Goal: Book appointment/travel/reservation

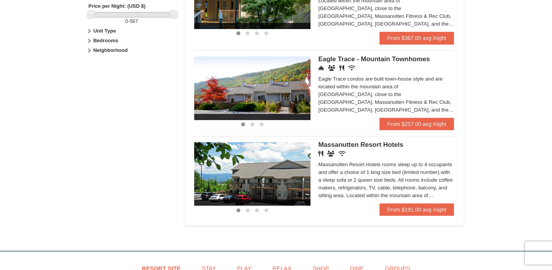
scroll to position [382, 0]
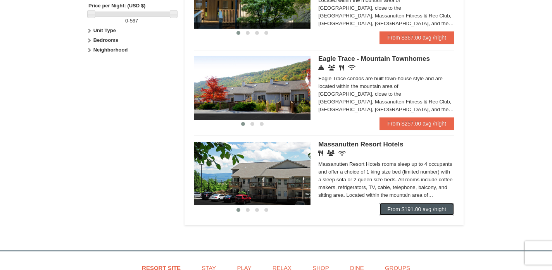
click at [409, 212] on link "From $191.00 avg /night" at bounding box center [417, 209] width 74 height 12
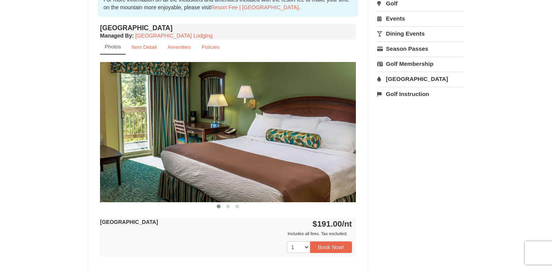
scroll to position [269, 0]
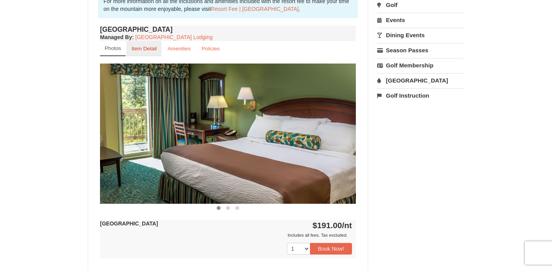
click at [149, 50] on small "Item Detail" at bounding box center [143, 49] width 25 height 6
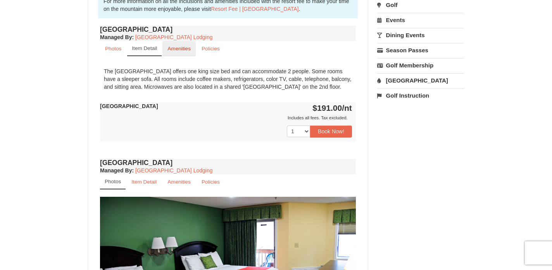
click at [186, 49] on small "Amenities" at bounding box center [179, 49] width 23 height 6
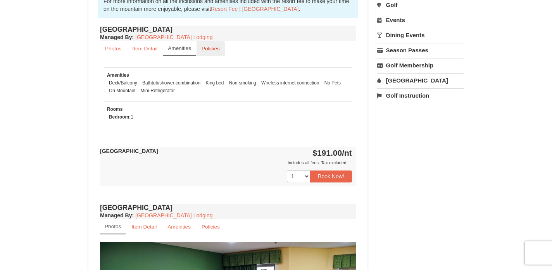
click at [210, 50] on small "Policies" at bounding box center [211, 49] width 18 height 6
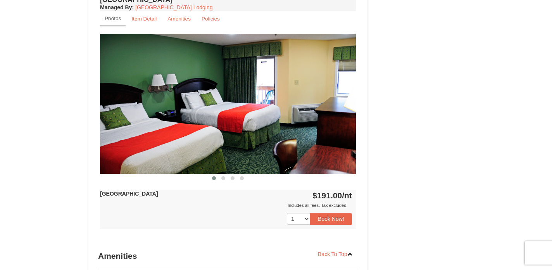
scroll to position [779, 0]
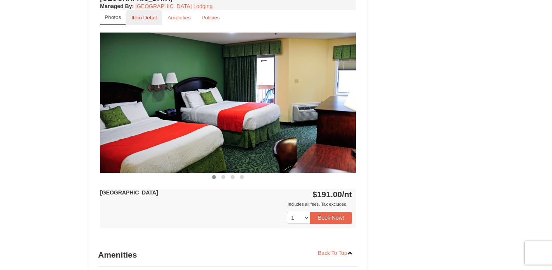
click at [149, 16] on small "Item Detail" at bounding box center [143, 18] width 25 height 6
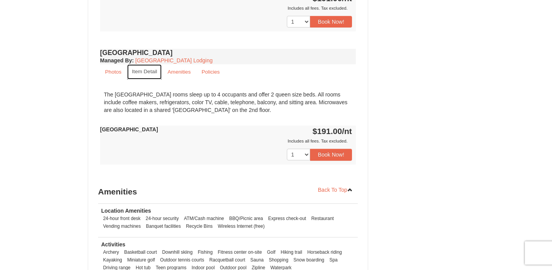
scroll to position [718, 0]
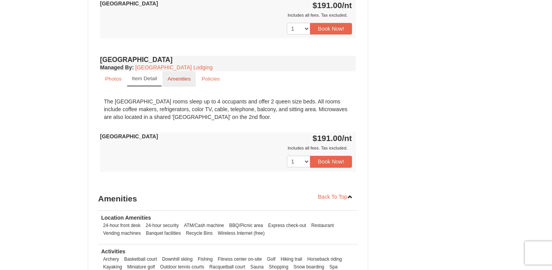
click at [185, 78] on small "Amenities" at bounding box center [179, 79] width 23 height 6
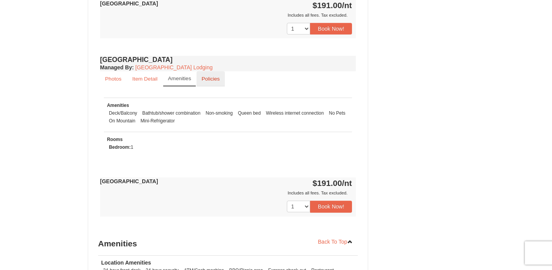
click at [214, 77] on small "Policies" at bounding box center [211, 79] width 18 height 6
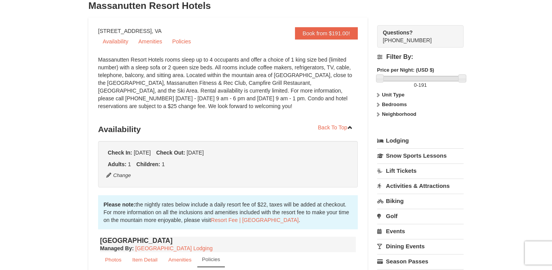
scroll to position [57, 0]
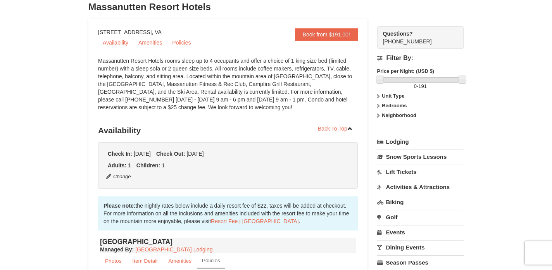
click at [402, 171] on link "Lift Tickets" at bounding box center [420, 172] width 86 height 14
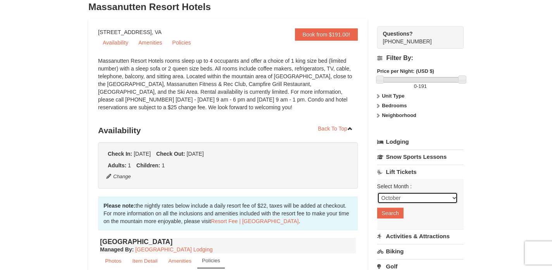
click at [430, 199] on select "October November December January February March April May June July August Sep…" at bounding box center [417, 198] width 81 height 12
select select "12"
click at [377, 192] on select "October November December January February March April May June July August Sep…" at bounding box center [417, 198] width 81 height 12
click at [392, 213] on button "Search" at bounding box center [390, 213] width 26 height 11
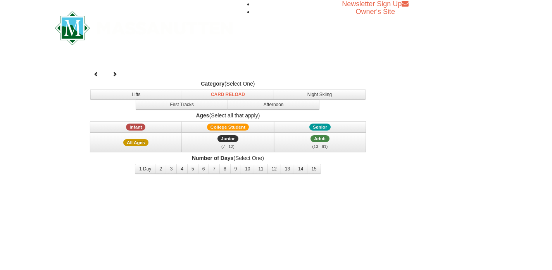
select select "12"
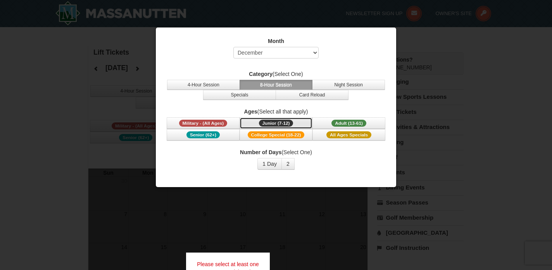
click at [280, 122] on span "Junior (7-12)" at bounding box center [276, 123] width 35 height 7
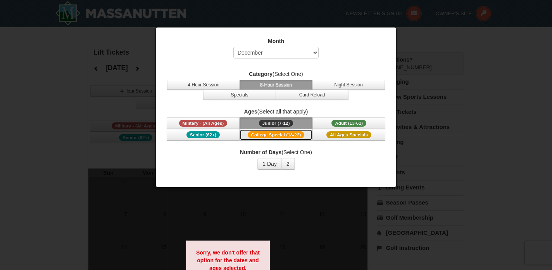
click at [290, 135] on span "College Special (18-22)" at bounding box center [276, 134] width 57 height 7
click at [274, 165] on button "1 Day" at bounding box center [269, 164] width 24 height 12
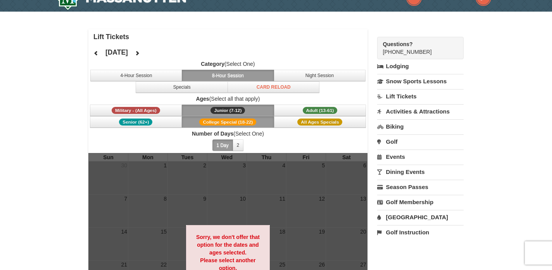
scroll to position [2, 0]
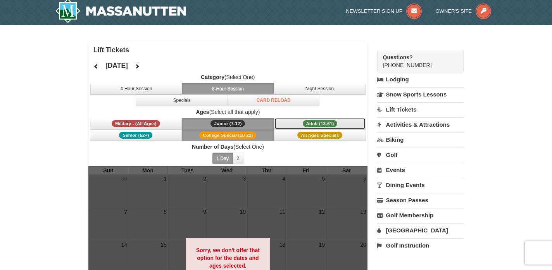
click at [309, 121] on span "Adult (13-61)" at bounding box center [320, 123] width 35 height 7
click at [240, 158] on button "2" at bounding box center [238, 159] width 11 height 12
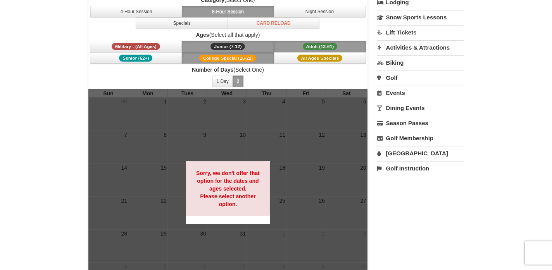
scroll to position [84, 0]
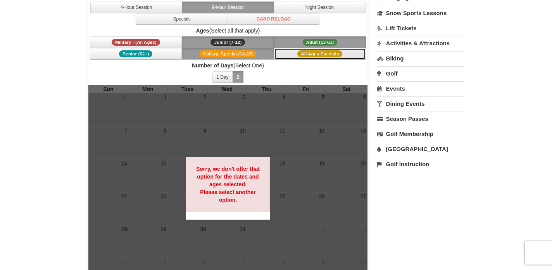
click at [296, 55] on button "All Ages Specials" at bounding box center [320, 54] width 92 height 12
click at [247, 41] on button "Junior (7-12) (7 - 12)" at bounding box center [228, 42] width 92 height 12
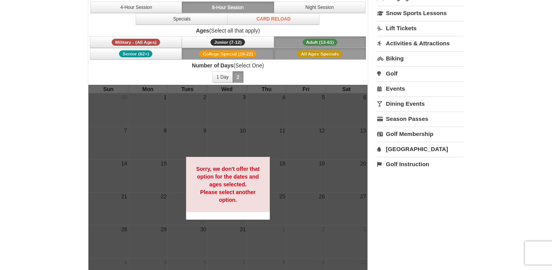
click at [248, 54] on span "College Special (18-22)" at bounding box center [227, 53] width 57 height 7
click at [299, 38] on button "Adult (13-61) (13 - 61)" at bounding box center [320, 42] width 92 height 12
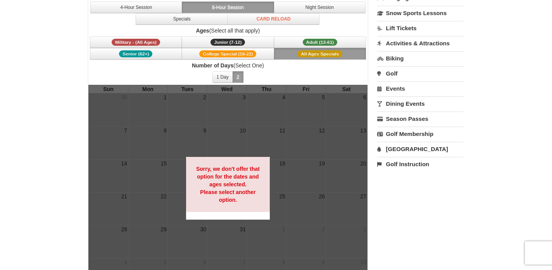
click at [295, 54] on button "All Ages Specials" at bounding box center [320, 54] width 92 height 12
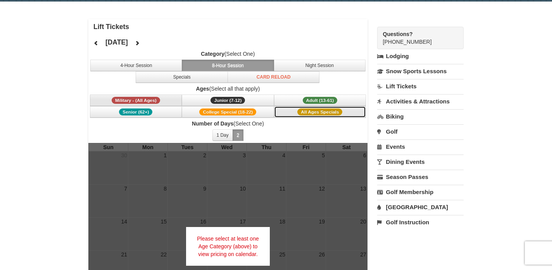
scroll to position [22, 0]
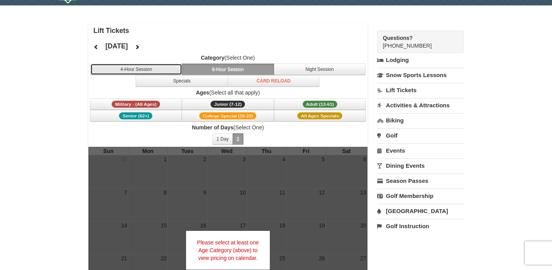
click at [168, 69] on button "4-Hour Session" at bounding box center [136, 70] width 92 height 12
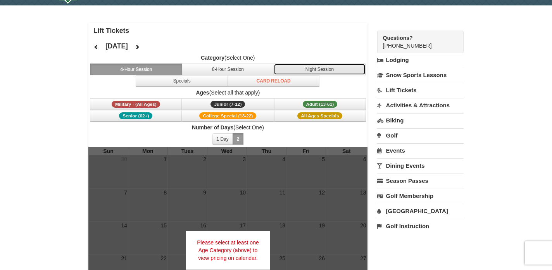
click at [314, 68] on button "Night Session" at bounding box center [320, 70] width 92 height 12
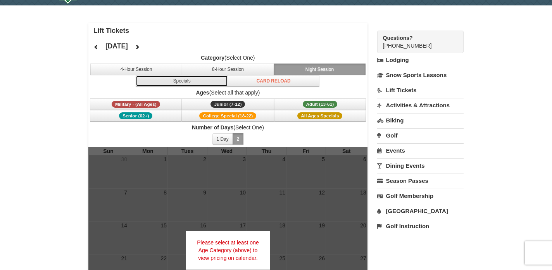
click at [212, 80] on button "Specials" at bounding box center [182, 81] width 92 height 12
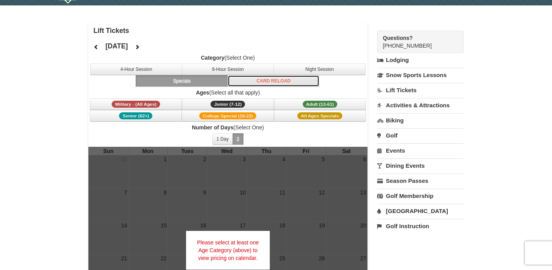
click at [259, 82] on button "Card Reload" at bounding box center [274, 81] width 92 height 12
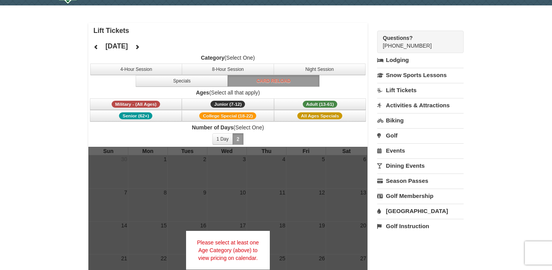
click at [398, 105] on link "Activities & Attractions" at bounding box center [420, 105] width 86 height 14
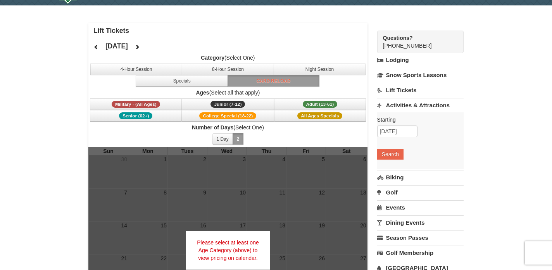
click at [398, 105] on link "Activities & Attractions" at bounding box center [420, 105] width 86 height 14
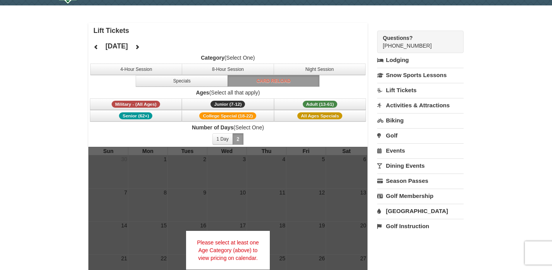
click at [400, 91] on link "Lift Tickets" at bounding box center [420, 90] width 86 height 14
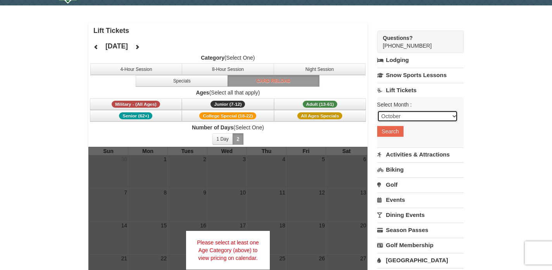
click at [408, 116] on select "October November December January February March April May June July August Sep…" at bounding box center [417, 117] width 81 height 12
select select "12"
click at [377, 111] on select "October November December January February March April May June July August Sep…" at bounding box center [417, 117] width 81 height 12
click at [392, 133] on button "Search" at bounding box center [390, 131] width 26 height 11
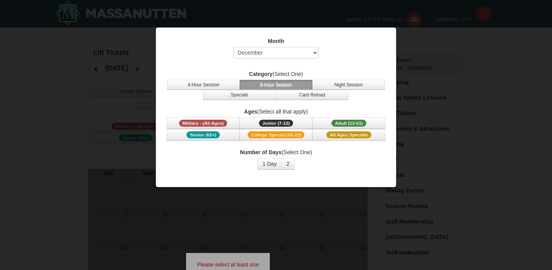
select select "12"
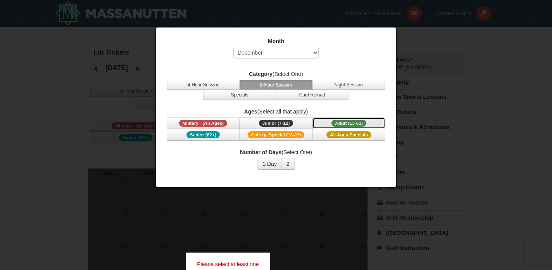
click at [339, 121] on span "Adult (13-61)" at bounding box center [349, 123] width 35 height 7
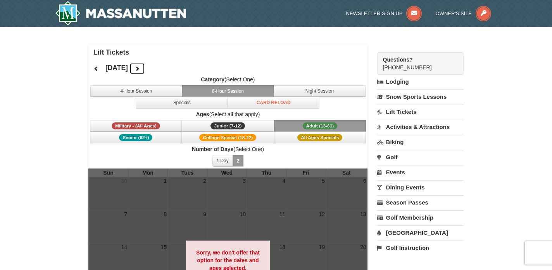
click at [140, 70] on icon at bounding box center [137, 68] width 5 height 5
